Goal: Communication & Community: Participate in discussion

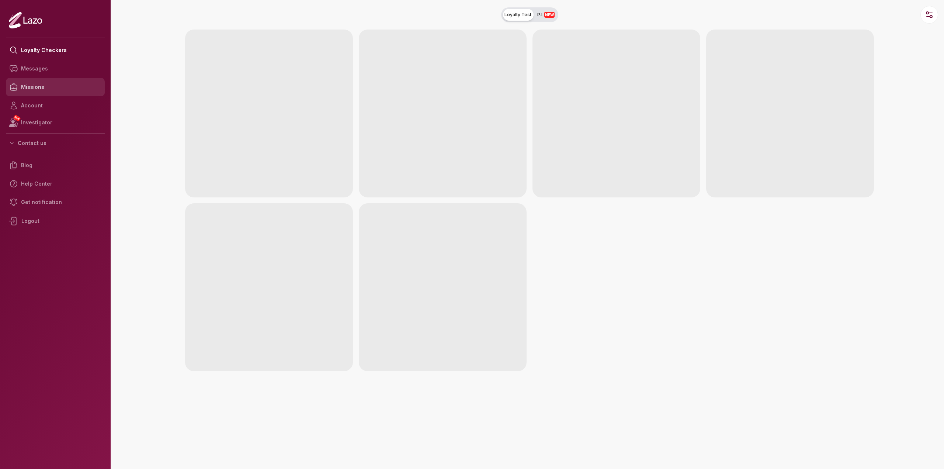
click at [41, 88] on link "Missions" at bounding box center [55, 87] width 99 height 18
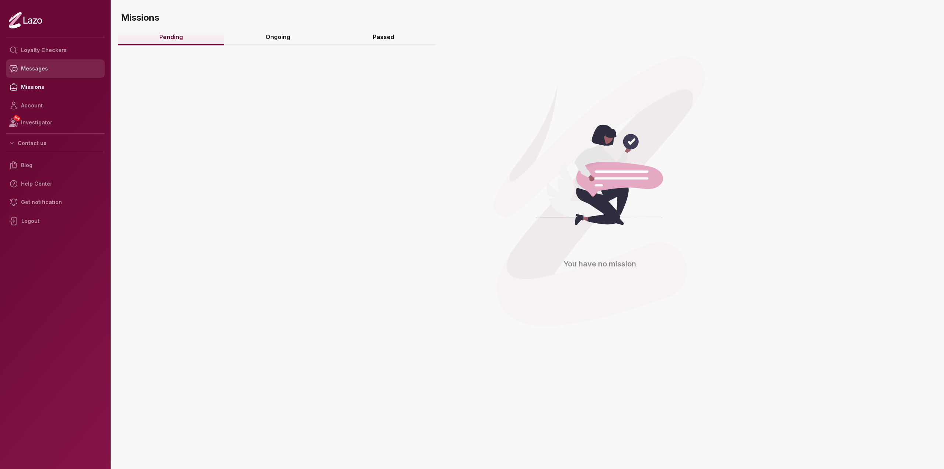
click at [54, 76] on link "Messages" at bounding box center [55, 68] width 99 height 18
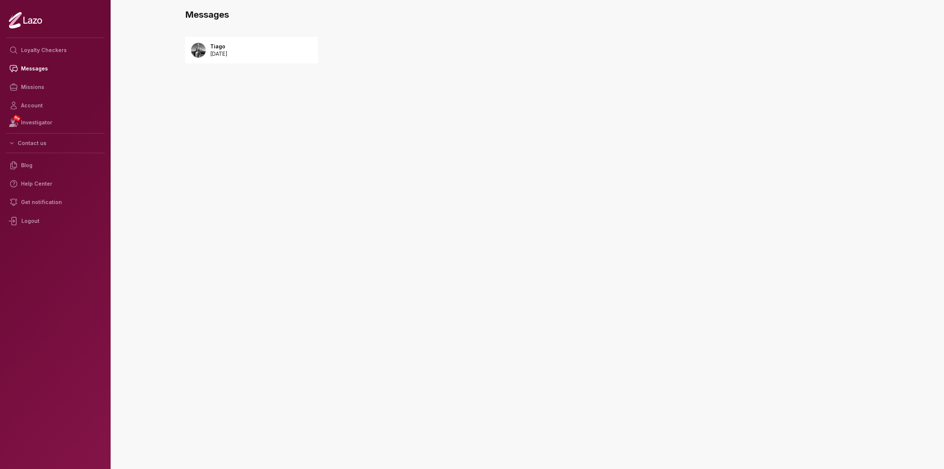
click at [228, 51] on p "2025 August 19" at bounding box center [218, 53] width 17 height 7
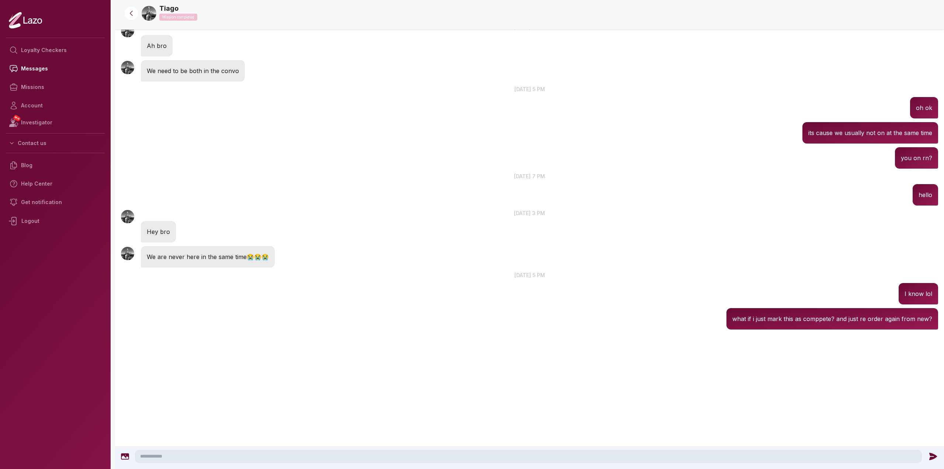
drag, startPoint x: 634, startPoint y: 274, endPoint x: 628, endPoint y: 333, distance: 59.7
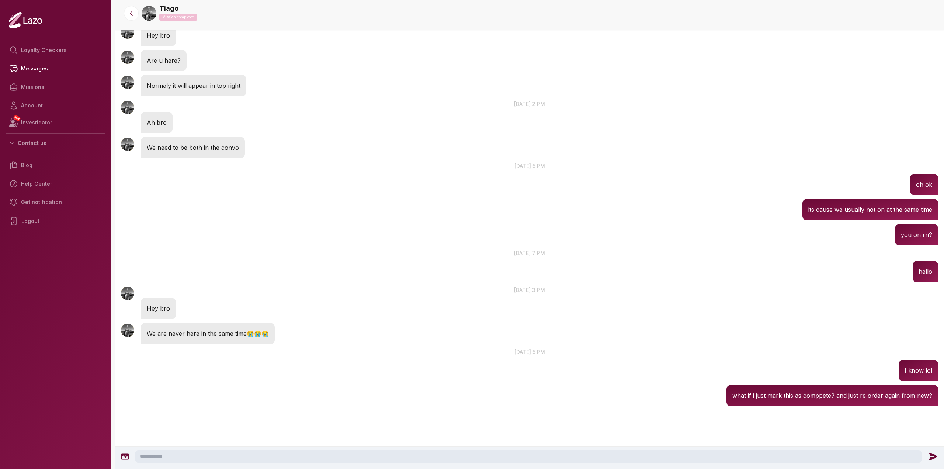
scroll to position [640, 0]
